Goal: Information Seeking & Learning: Learn about a topic

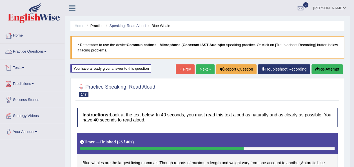
click at [46, 51] on span at bounding box center [45, 51] width 2 height 1
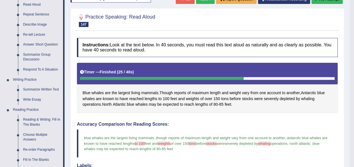
scroll to position [97, 0]
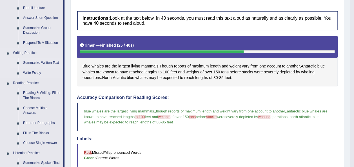
click at [55, 63] on link "Summarize Written Text" at bounding box center [42, 63] width 43 height 10
click at [55, 63] on ul "Speaking Practice Read Aloud Repeat Sentence Describe Image Re-tell Lecture Ans…" at bounding box center [31, 113] width 63 height 301
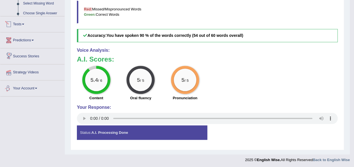
scroll to position [127, 0]
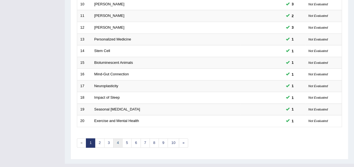
click at [116, 139] on link "4" at bounding box center [117, 143] width 9 height 9
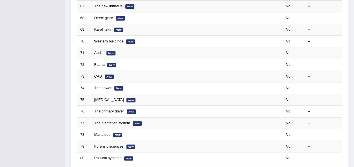
scroll to position [177, 0]
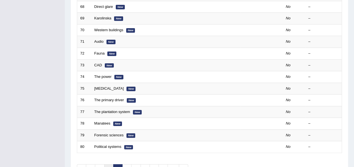
click at [107, 165] on link "3" at bounding box center [108, 169] width 9 height 9
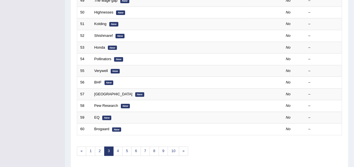
scroll to position [203, 0]
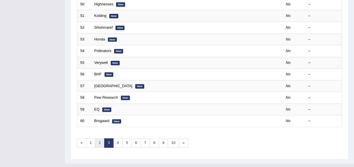
click at [97, 139] on link "2" at bounding box center [99, 143] width 9 height 9
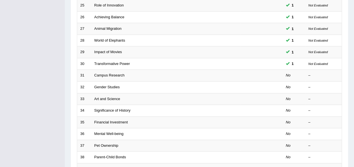
scroll to position [140, 0]
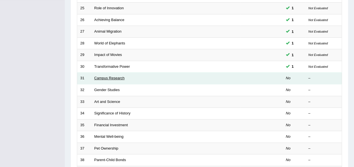
click at [111, 76] on link "Campus Research" at bounding box center [109, 78] width 30 height 4
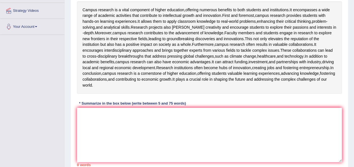
scroll to position [106, 0]
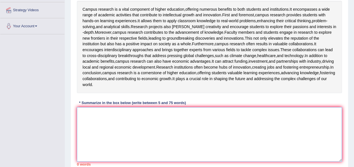
click at [92, 158] on textarea at bounding box center [209, 134] width 265 height 55
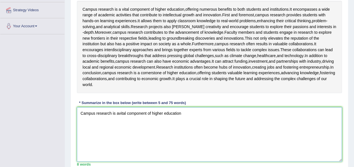
click at [119, 158] on textarea "Campus research is avital component of higher education" at bounding box center [209, 134] width 265 height 55
click at [185, 159] on textarea "Campus research is a vital component of higher education" at bounding box center [209, 134] width 265 height 55
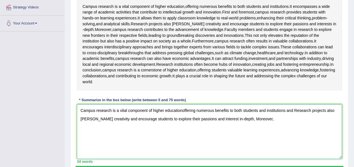
click at [233, 159] on textarea "Campus research is a vital component of higher educationoffering numerous benef…" at bounding box center [209, 132] width 265 height 55
click at [253, 159] on textarea "Campus research is a vital component of higher educationoffering numerous benef…" at bounding box center [209, 132] width 265 height 55
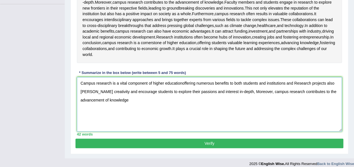
scroll to position [187, 0]
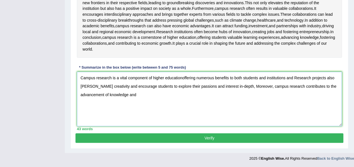
click at [296, 76] on textarea "Campus research is a vital component of higher educationoffering numerous benef…" at bounding box center [209, 99] width 265 height 55
click at [116, 95] on textarea "Campus research is a vital component of higher educationoffering numerous benef…" at bounding box center [209, 99] width 265 height 55
click at [203, 117] on textarea "Campus research is a vital component of higher educationoffering numerous benef…" at bounding box center [209, 99] width 265 height 55
click at [223, 116] on textarea "Campus research is a vital component of higher educationoffering numerous benef…" at bounding box center [209, 99] width 265 height 55
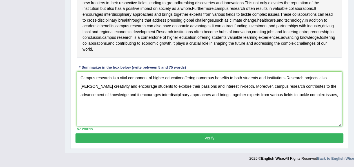
scroll to position [148, 0]
click at [112, 126] on textarea "Campus research is a vital component of higher educationoffering numerous benef…" at bounding box center [209, 99] width 265 height 55
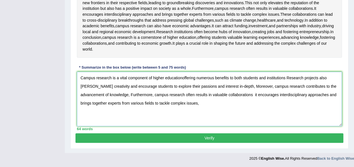
click at [189, 124] on textarea "Campus research is a vital component of higher educationoffering numerous benef…" at bounding box center [209, 99] width 265 height 55
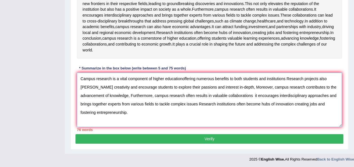
scroll to position [147, 0]
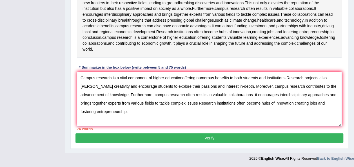
click at [118, 119] on textarea "Campus research is a vital component of higher educationoffering numerous benef…" at bounding box center [209, 99] width 265 height 55
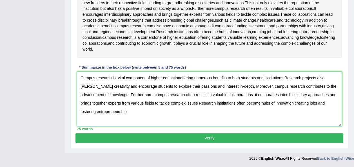
scroll to position [187, 0]
type textarea "Campus research is vital component of higher educationoffering numerous benefit…"
click at [203, 138] on button "Verify" at bounding box center [210, 139] width 268 height 10
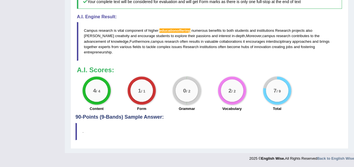
scroll to position [305, 0]
drag, startPoint x: 356, startPoint y: 90, endPoint x: 359, endPoint y: 153, distance: 62.9
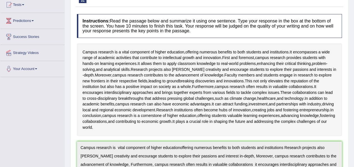
scroll to position [0, 0]
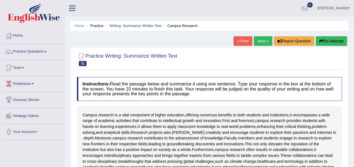
click at [264, 40] on link "Next »" at bounding box center [263, 41] width 19 height 10
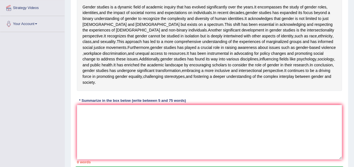
scroll to position [111, 0]
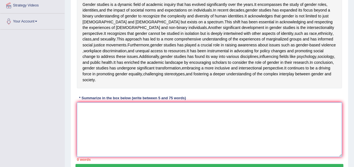
click at [154, 157] on textarea at bounding box center [209, 130] width 265 height 55
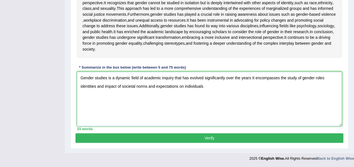
scroll to position [149, 0]
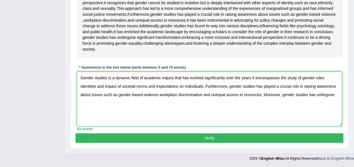
click at [322, 126] on textarea "Gender studies is a dynamic field of academic inquiry that has evolved signific…" at bounding box center [209, 99] width 265 height 55
click at [334, 126] on textarea "Gender studies is a dynamic field of academic inquiry that has evolved signific…" at bounding box center [209, 99] width 265 height 55
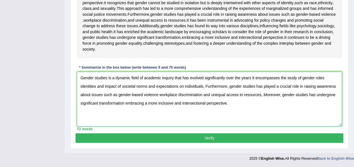
type textarea "Gender studies is a dynamic field of academic inquiry that has evolved signific…"
drag, startPoint x: 352, startPoint y: 99, endPoint x: 356, endPoint y: 105, distance: 7.1
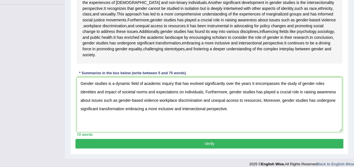
scroll to position [136, 0]
drag, startPoint x: 350, startPoint y: 97, endPoint x: 358, endPoint y: 107, distance: 13.2
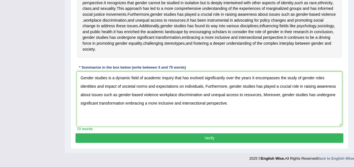
scroll to position [181, 0]
click at [228, 138] on button "Verify" at bounding box center [210, 139] width 268 height 10
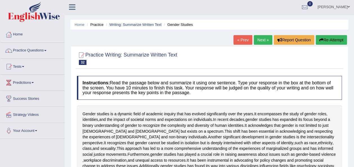
scroll to position [0, 0]
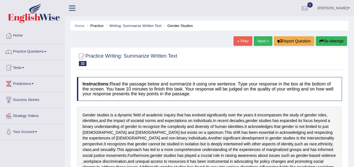
click at [263, 40] on link "Next »" at bounding box center [263, 41] width 19 height 10
click at [268, 42] on link "Next »" at bounding box center [263, 41] width 19 height 10
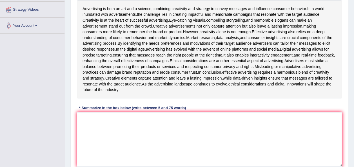
scroll to position [108, 0]
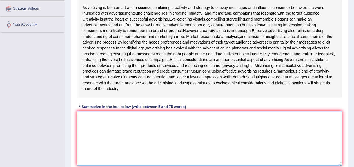
click at [91, 153] on textarea at bounding box center [209, 138] width 265 height 55
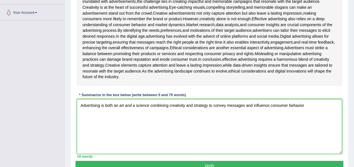
scroll to position [116, 0]
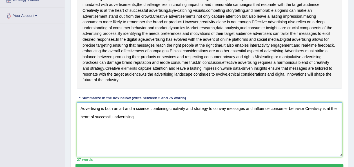
type textarea "Advertising is both an art and a science combining creativity and strategy to c…"
